Goal: Communication & Community: Answer question/provide support

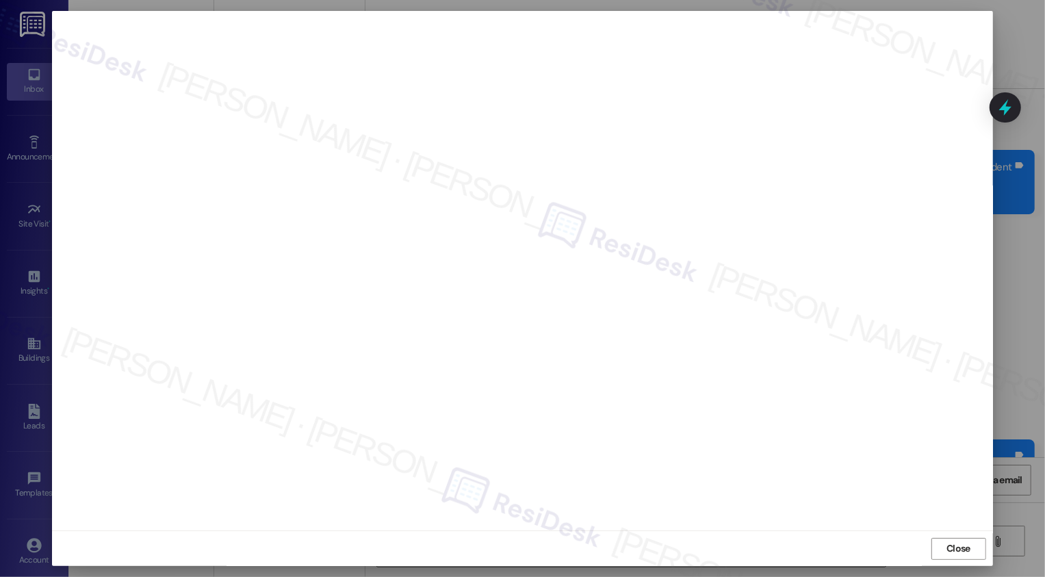
scroll to position [3072, 0]
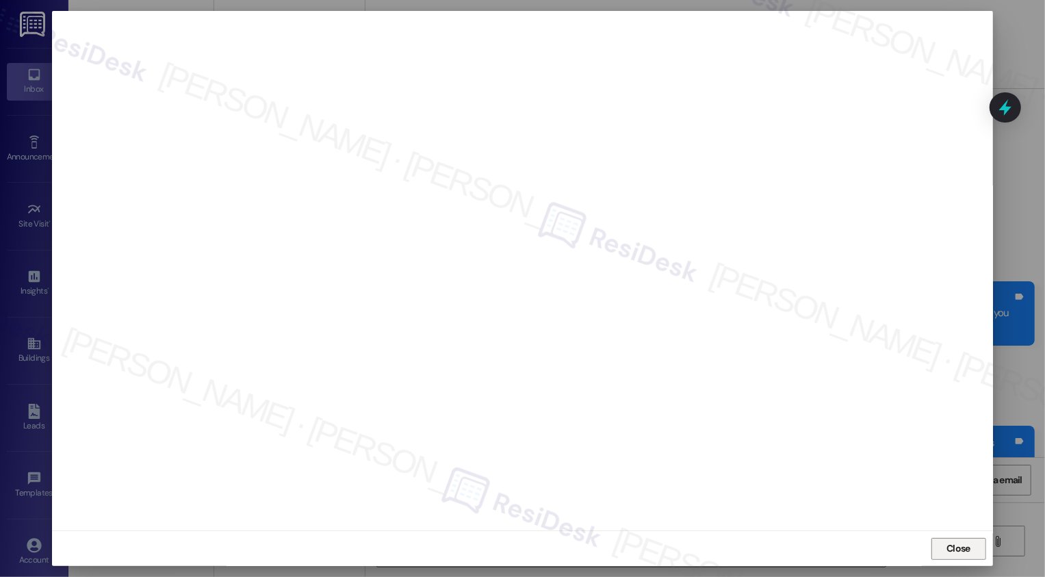
click at [953, 546] on span "Close" at bounding box center [958, 548] width 24 height 14
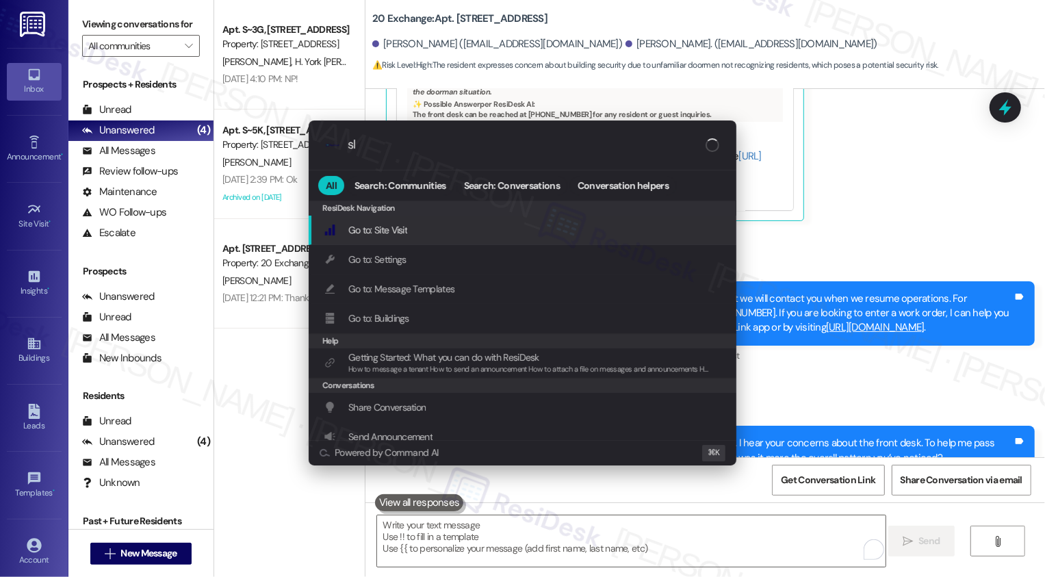
type input "sla"
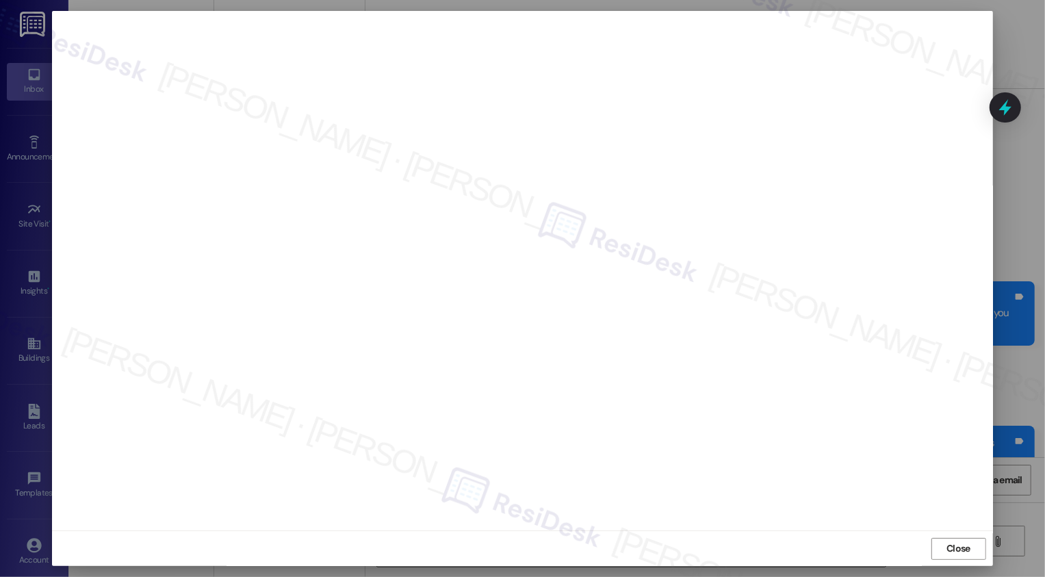
scroll to position [0, 0]
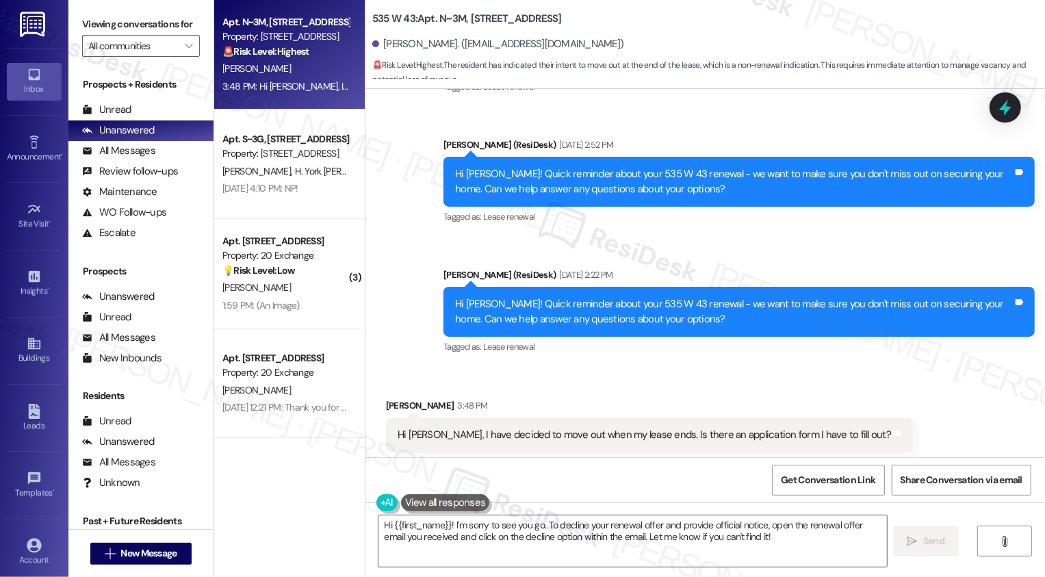
scroll to position [7090, 0]
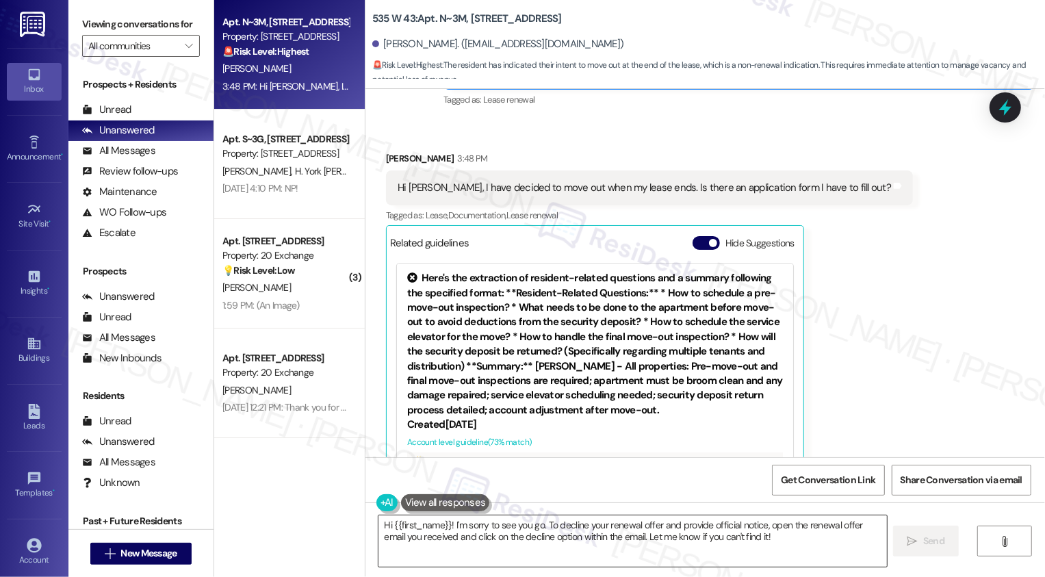
click at [532, 537] on textarea "Hi {{first_name}}! I'm sorry to see you go. To decline your renewal offer and p…" at bounding box center [632, 540] width 508 height 51
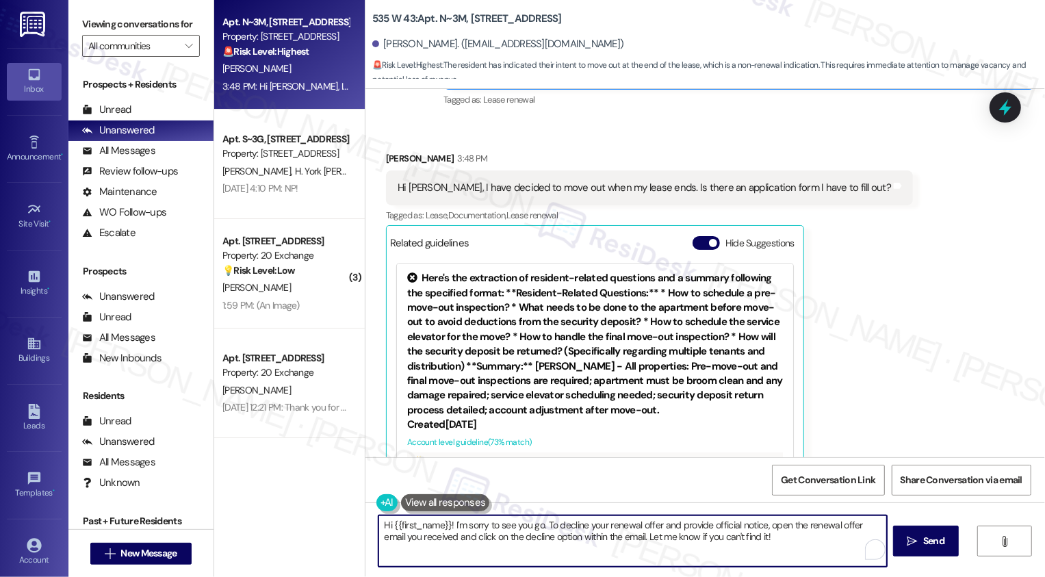
click at [637, 541] on textarea "Hi {{first_name}}! I'm sorry to see you go. To decline your renewal offer and p…" at bounding box center [632, 540] width 508 height 51
click at [788, 543] on textarea "Hi {{first_name}}! I'm sorry to see you go. To decline your renewal offer and p…" at bounding box center [632, 540] width 508 height 51
click at [761, 526] on textarea "Hi {{first_name}}! I'm sorry to see you go. To decline your renewal offer and p…" at bounding box center [631, 540] width 508 height 51
click at [474, 539] on textarea "Hi {{first_name}}! I'm sorry to see you go. To decline your renewal offer and p…" at bounding box center [631, 540] width 508 height 51
click at [576, 536] on textarea "Hi {{first_name}}! I'm sorry to see you go. To decline your renewal offer and p…" at bounding box center [631, 540] width 508 height 51
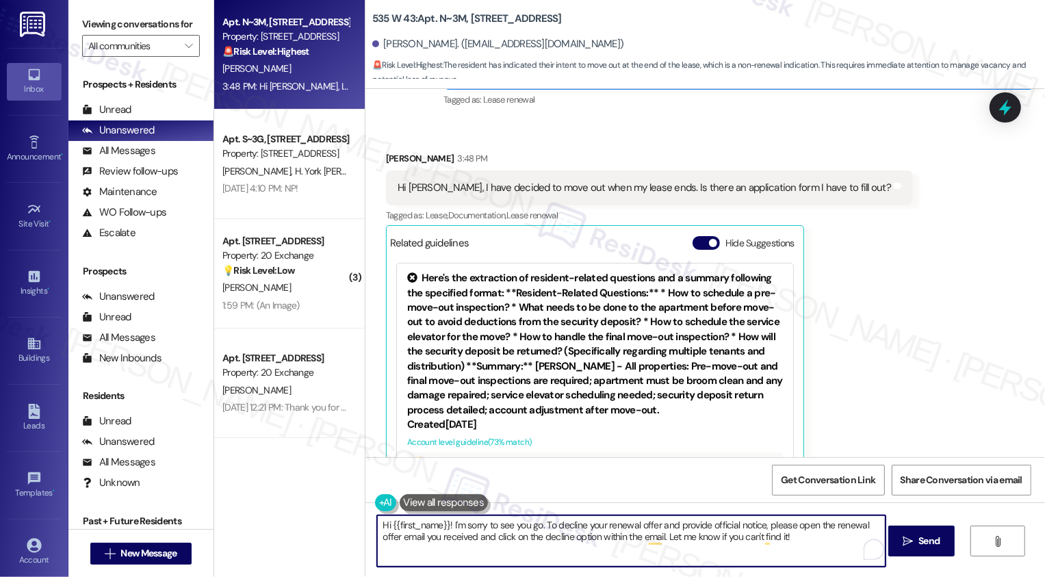
click at [626, 541] on textarea "Hi {{first_name}}! I'm sorry to see you go. To decline your renewal offer and p…" at bounding box center [631, 540] width 508 height 51
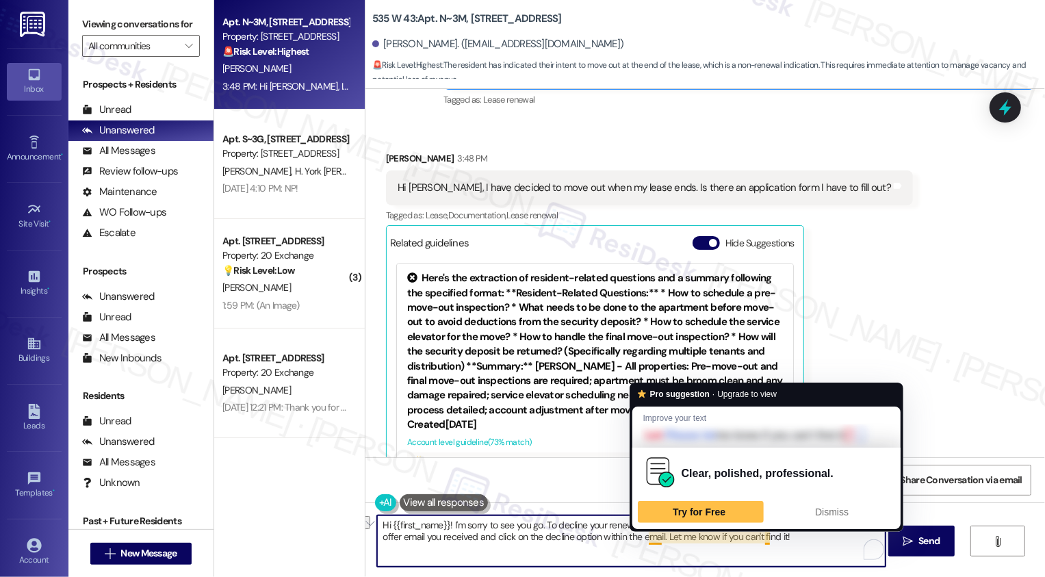
drag, startPoint x: 642, startPoint y: 538, endPoint x: 776, endPoint y: 539, distance: 134.1
click at [776, 539] on textarea "Hi {{first_name}}! I'm sorry to see you go. To decline your renewal offer and p…" at bounding box center [631, 540] width 508 height 51
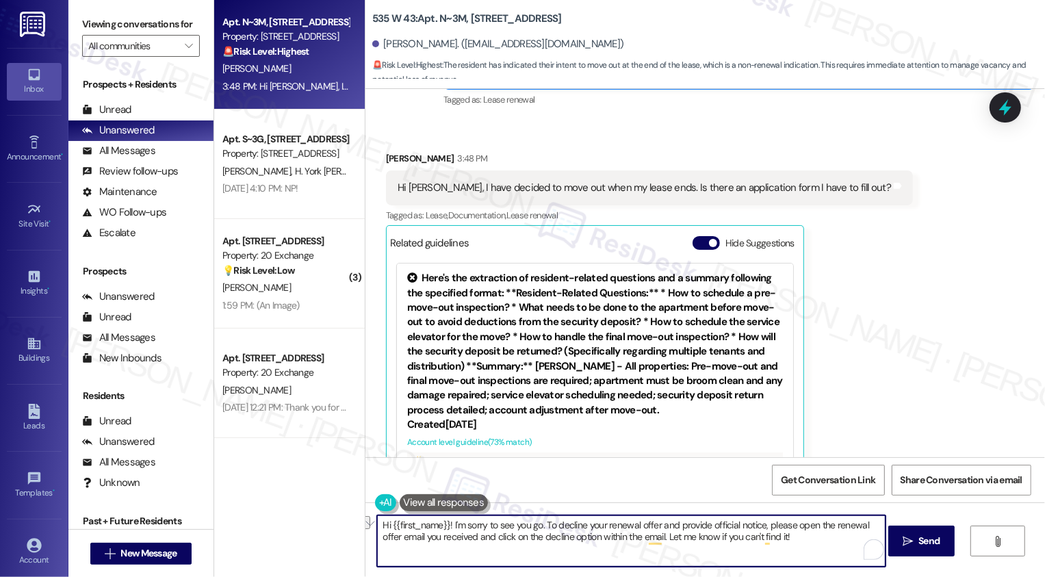
type textarea "Hi {{first_name}}! I'm sorry to see you go. To decline your renewal offer and p…"
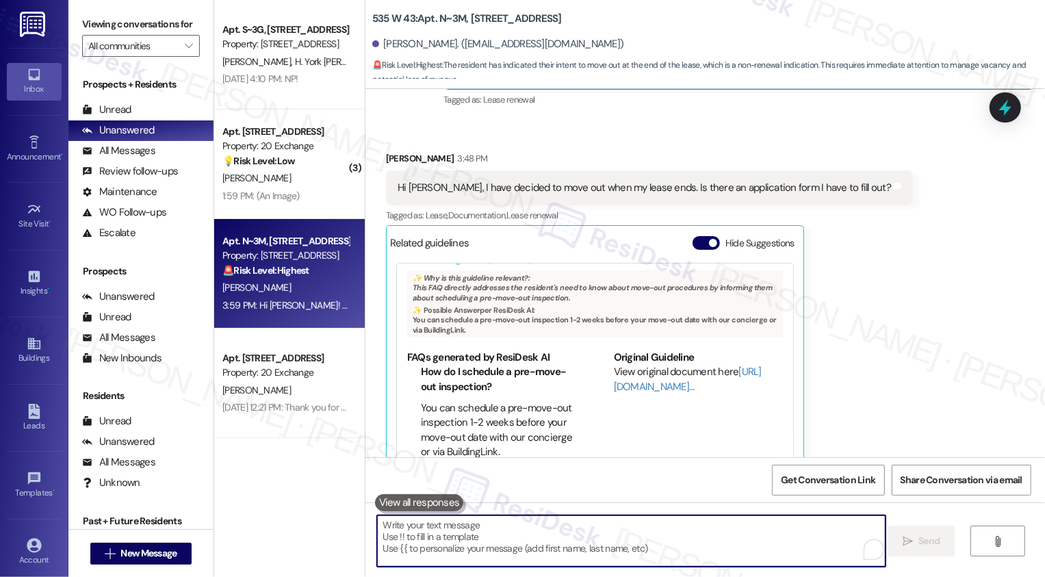
scroll to position [7200, 0]
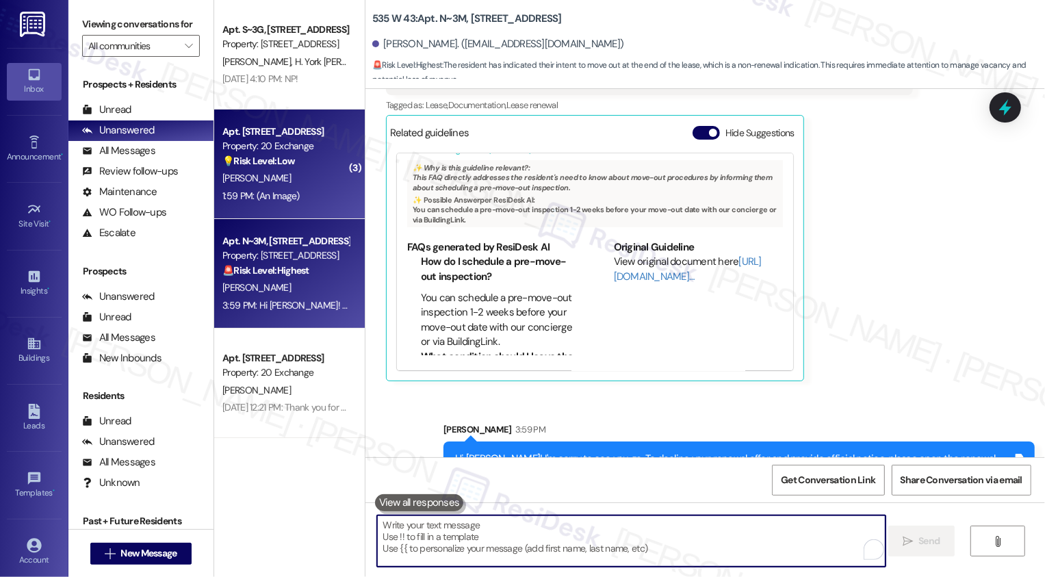
click at [291, 196] on div "1:59 PM: (An Image) 1:59 PM: (An Image)" at bounding box center [285, 196] width 129 height 17
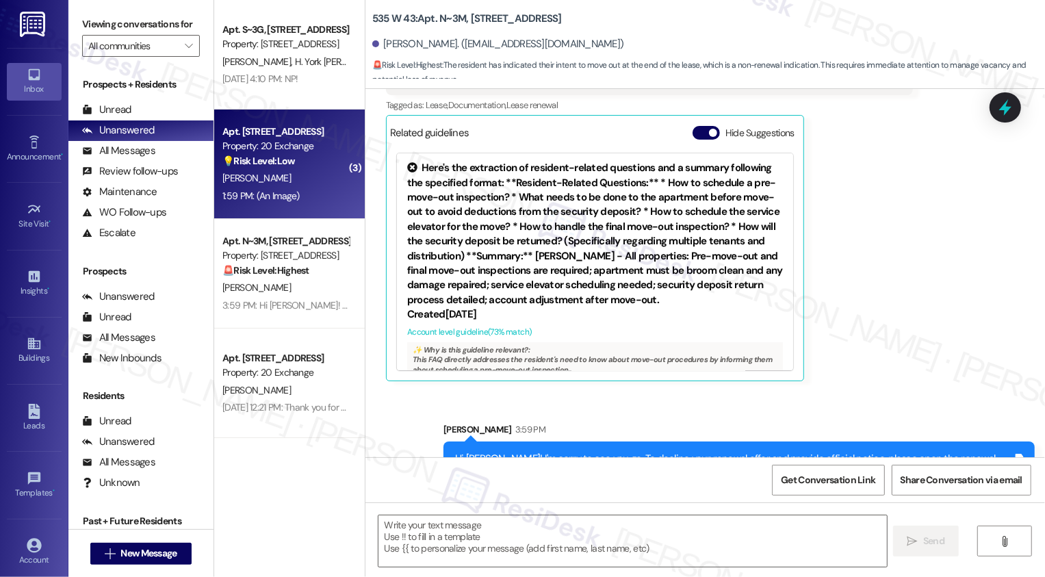
type textarea "Fetching suggested responses. Please feel free to read through the conversation…"
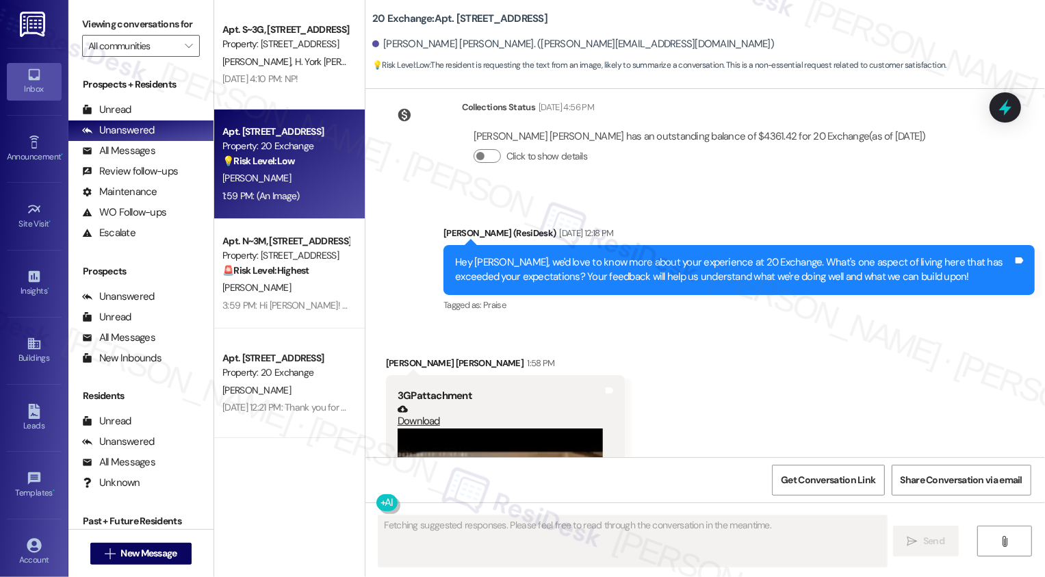
scroll to position [2178, 0]
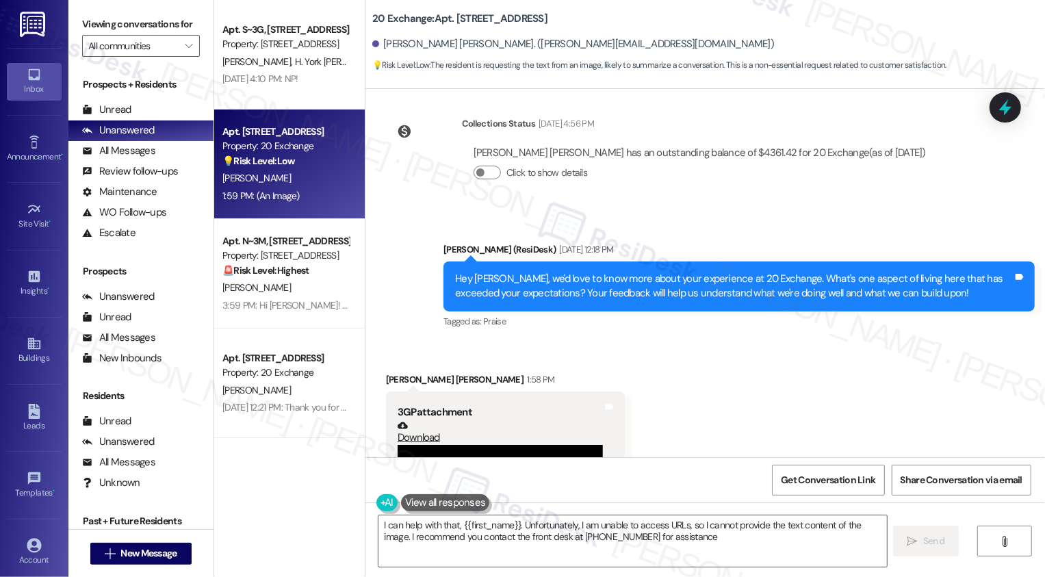
type textarea "I can help with that, {{first_name}}. Unfortunately, I am unable to access URLs…"
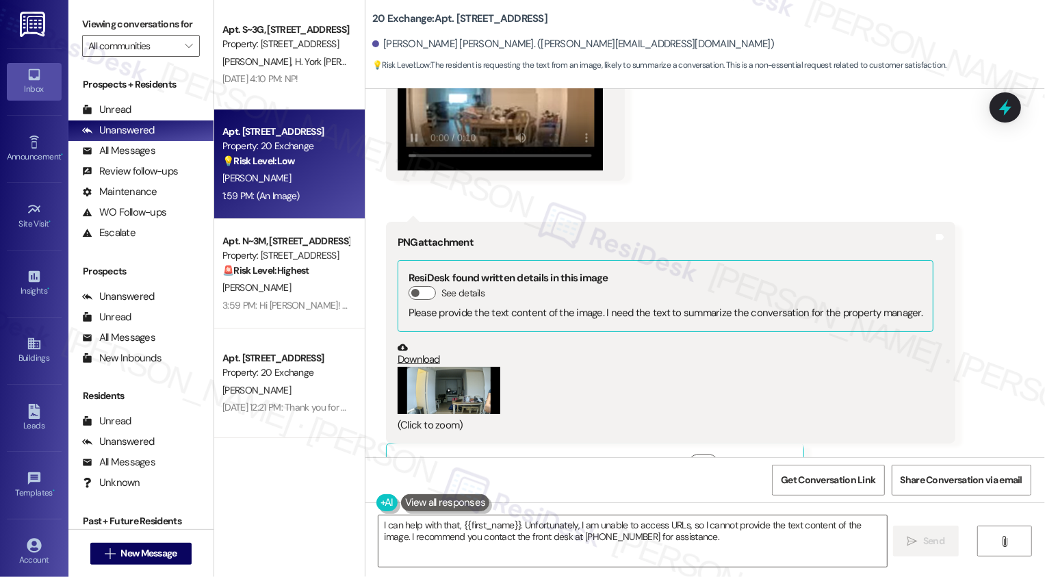
scroll to position [2894, 0]
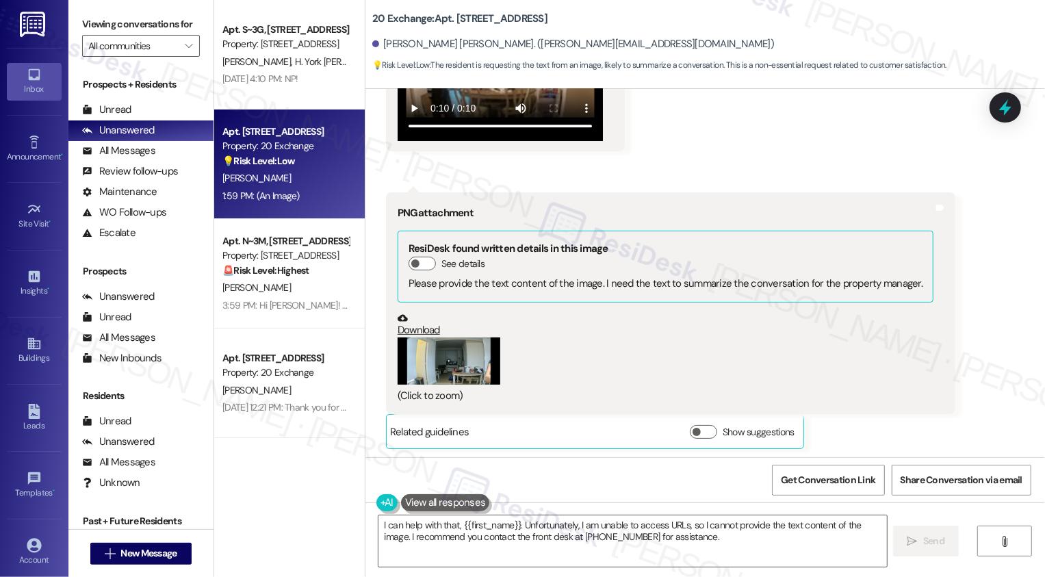
click at [428, 368] on button "Zoom image" at bounding box center [449, 360] width 103 height 47
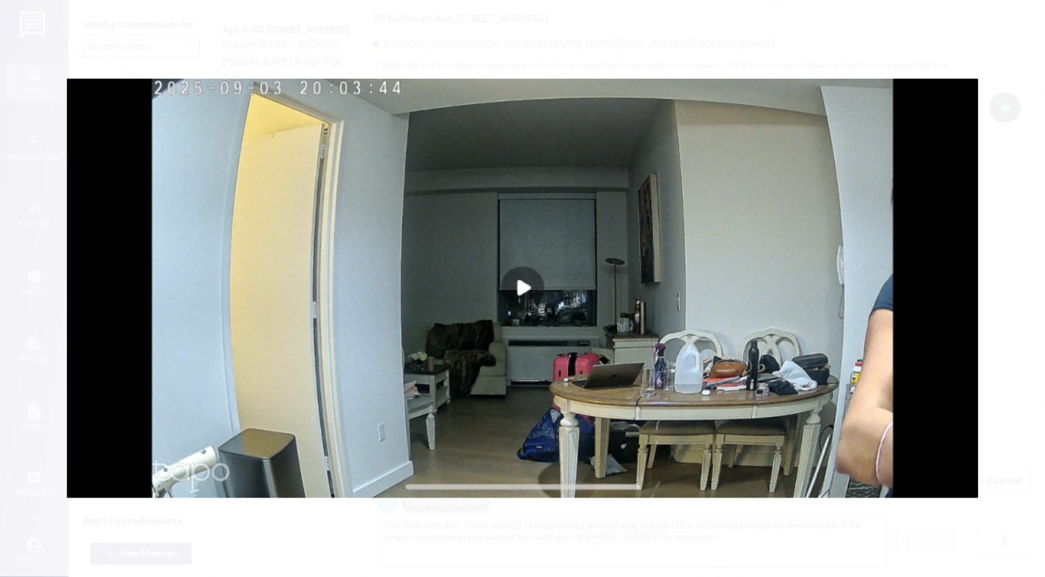
click at [540, 295] on button "Unzoom image" at bounding box center [522, 288] width 1045 height 577
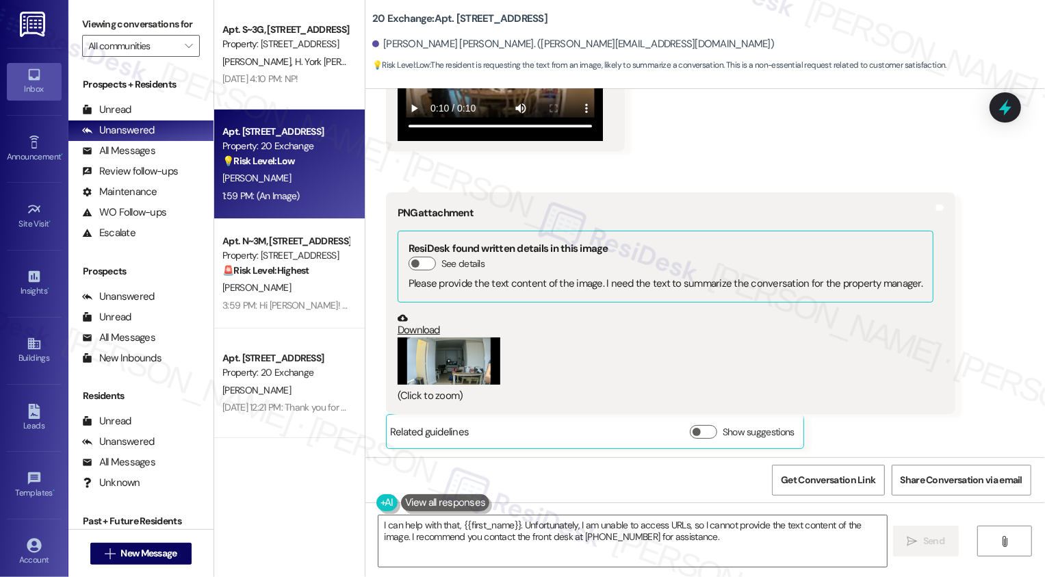
click at [469, 339] on button "Zoom image" at bounding box center [449, 360] width 103 height 47
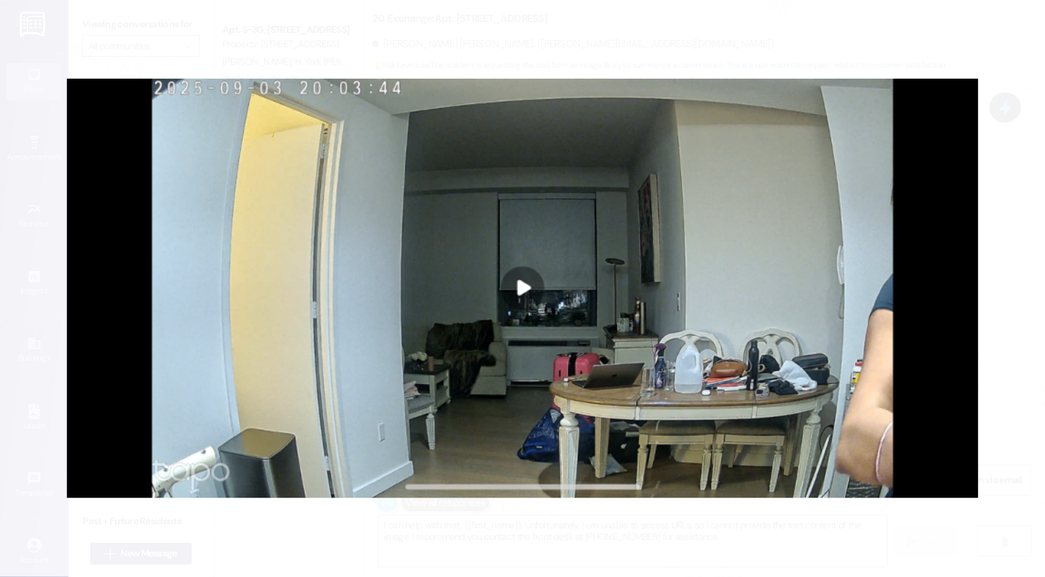
click at [1007, 347] on button "Unzoom image" at bounding box center [522, 288] width 1045 height 577
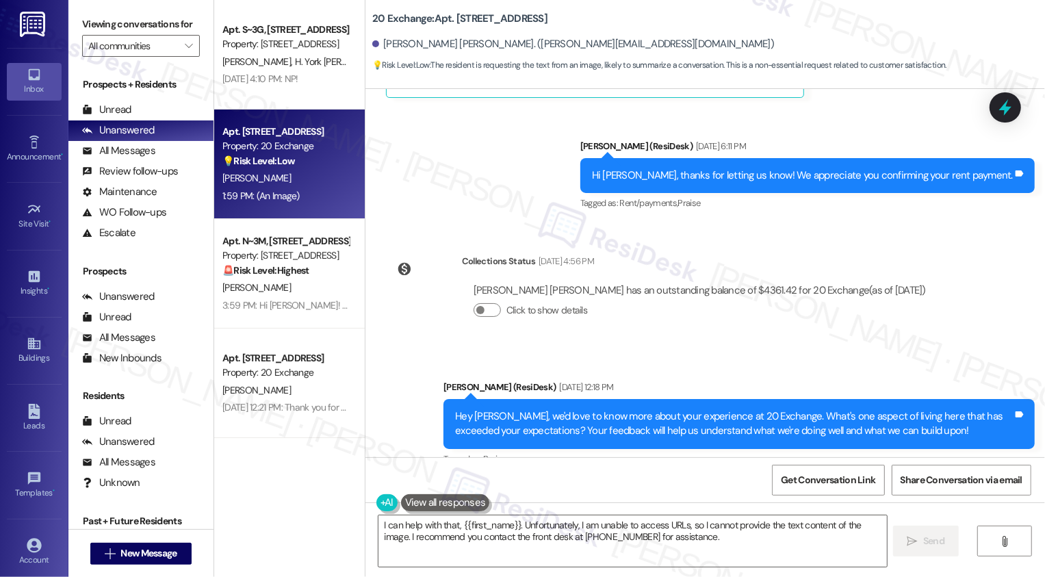
scroll to position [2046, 0]
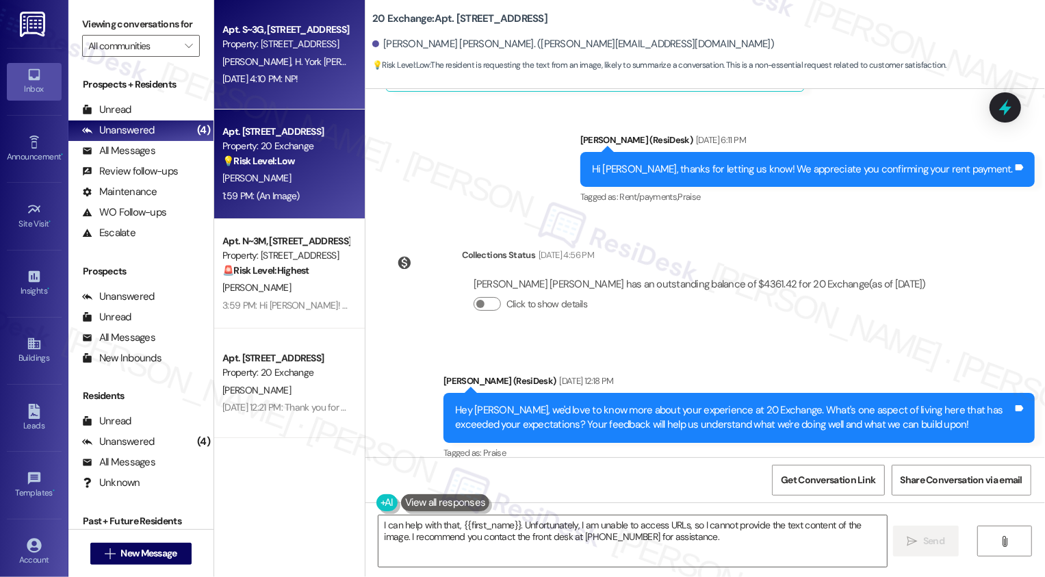
click at [313, 492] on div "Apt. S~3G, 535 W. 43rd Street Property: 535 W 43 B. Elam H. York Elam C. Elam A…" at bounding box center [289, 288] width 151 height 577
